Goal: Task Accomplishment & Management: Manage account settings

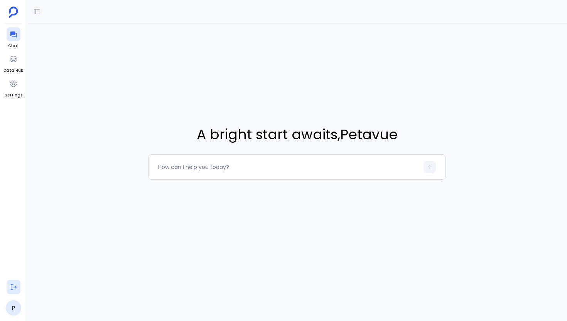
click at [10, 286] on icon at bounding box center [14, 287] width 8 height 8
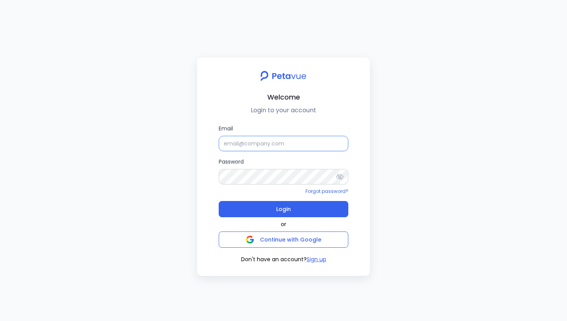
type input "[EMAIL_ADDRESS][DOMAIN_NAME]"
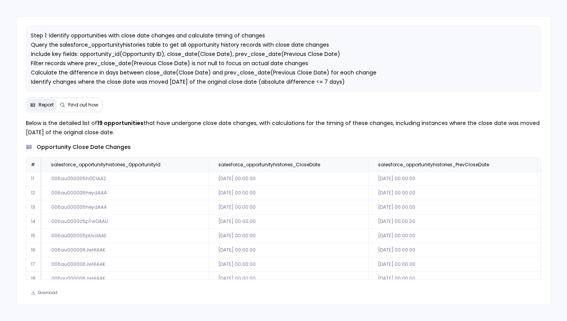
scroll to position [23, 88]
